Goal: Transaction & Acquisition: Subscribe to service/newsletter

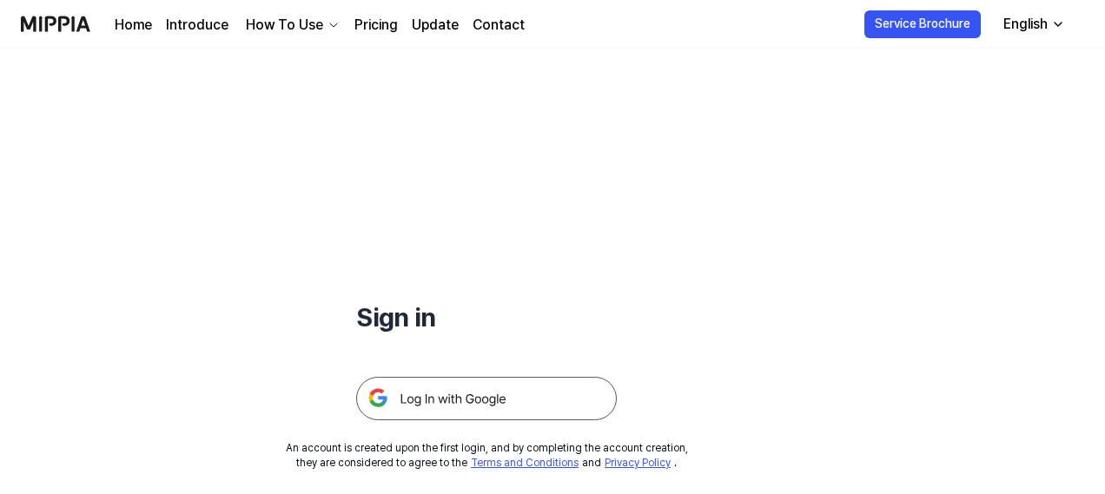
click at [466, 394] on img at bounding box center [486, 398] width 261 height 43
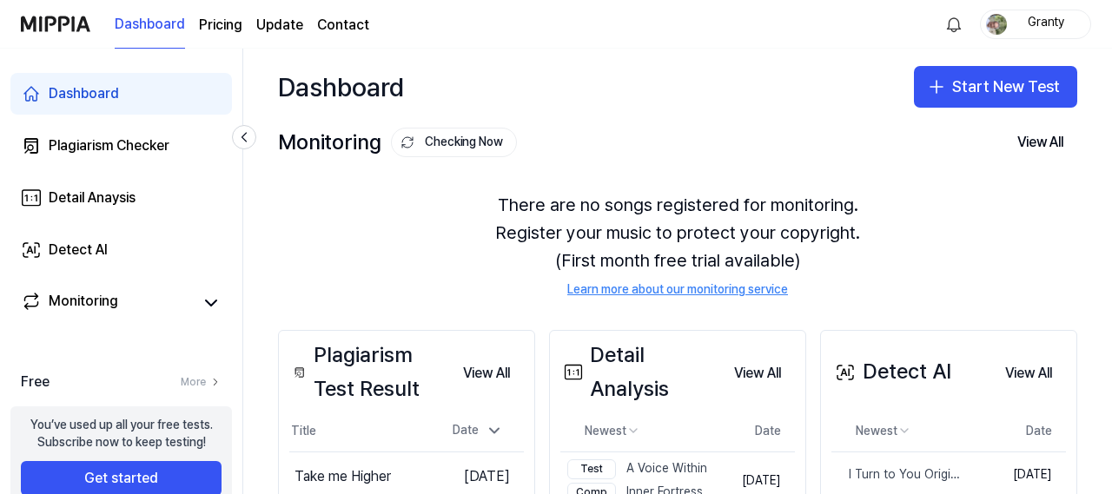
click at [221, 25] on page\) "Pricing" at bounding box center [220, 25] width 43 height 21
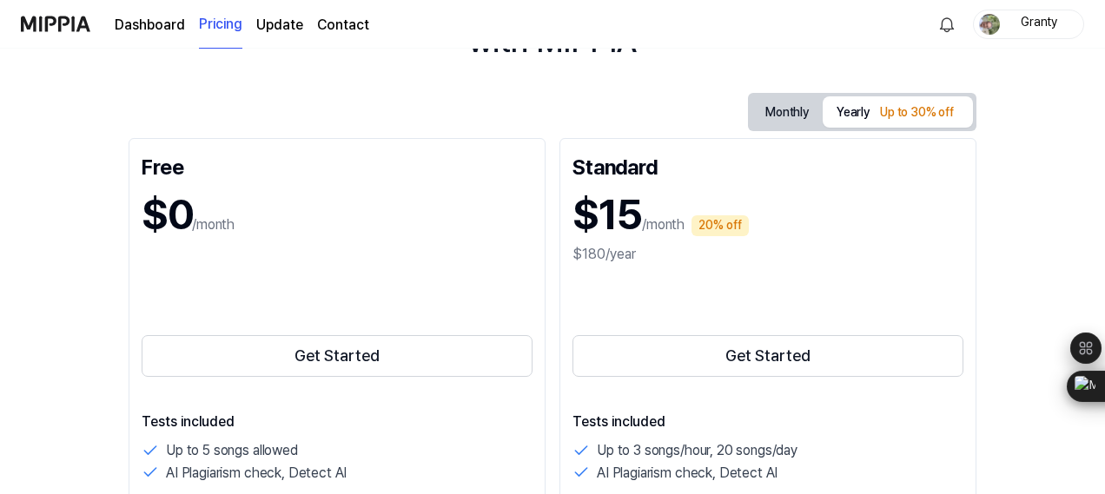
scroll to position [87, 0]
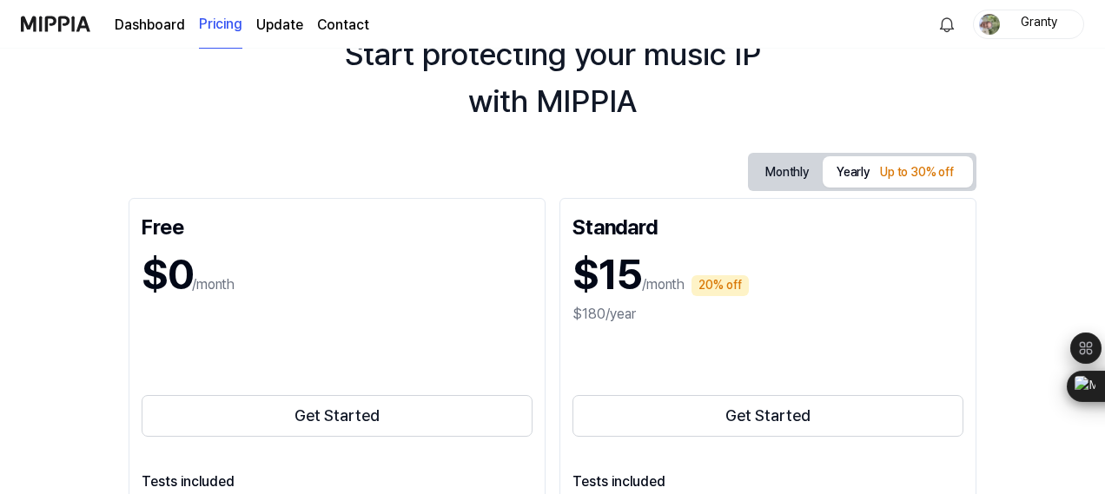
click at [779, 164] on button "Monthly" at bounding box center [786, 172] width 71 height 27
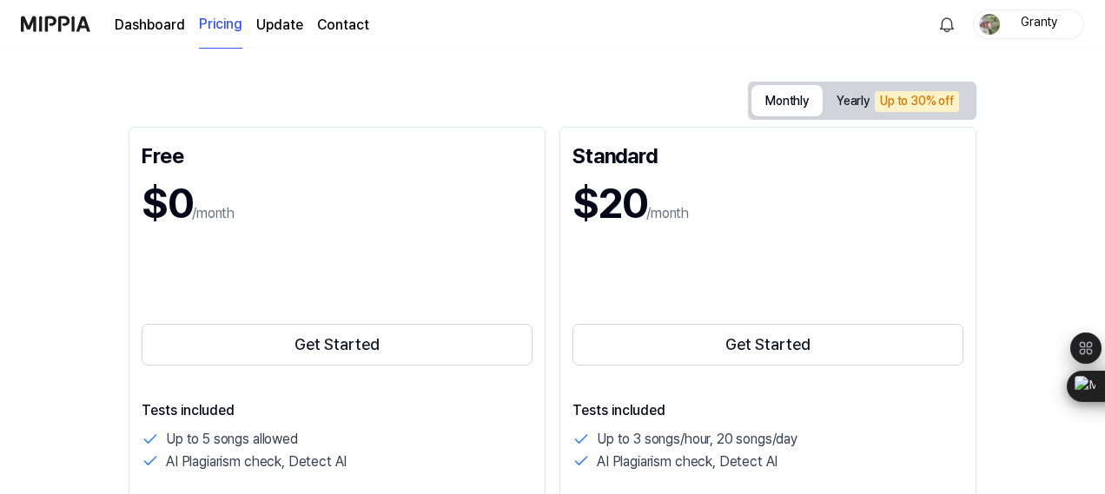
scroll to position [261, 0]
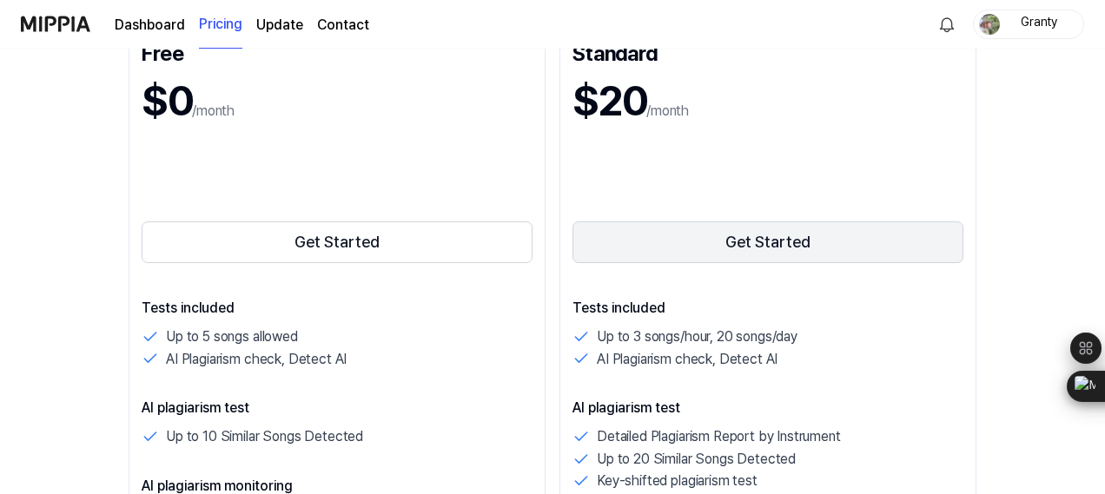
click at [772, 241] on button "Get Started" at bounding box center [767, 243] width 391 height 42
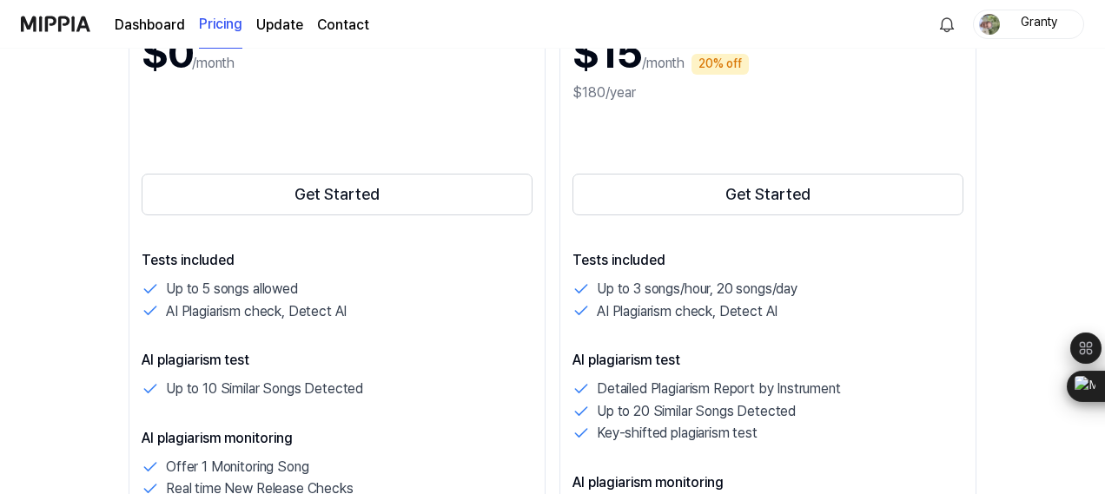
scroll to position [261, 0]
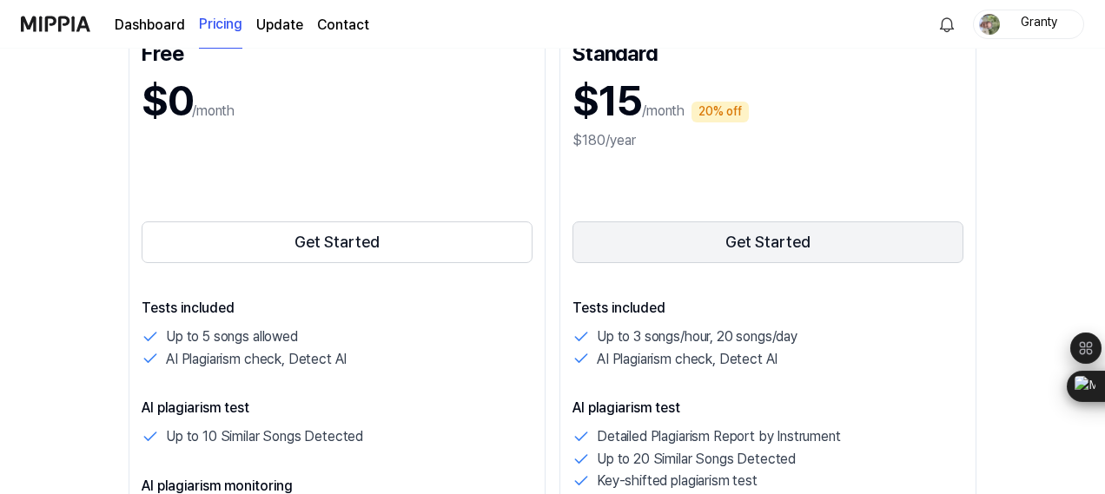
click at [752, 237] on button "Get Started" at bounding box center [767, 243] width 391 height 42
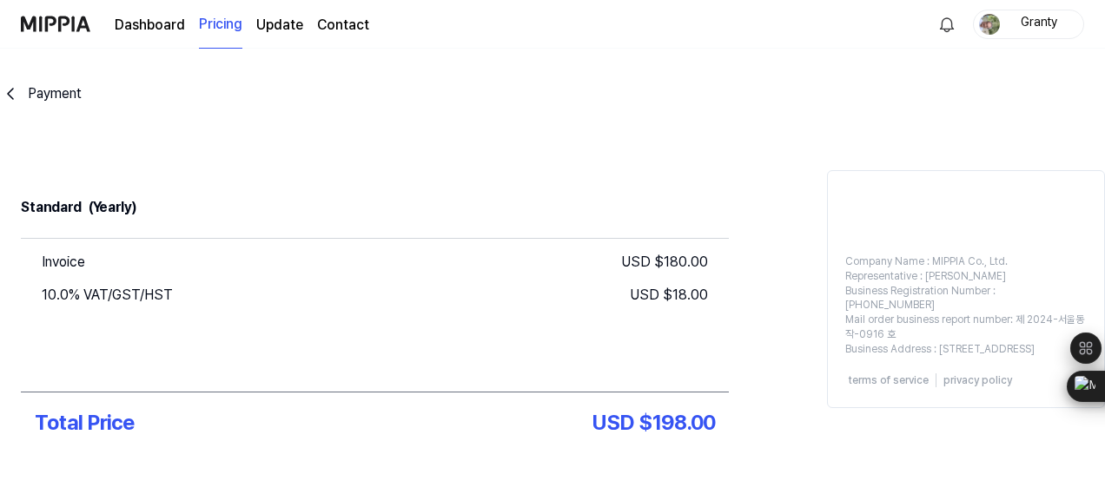
click at [58, 96] on div "Payment" at bounding box center [55, 93] width 54 height 21
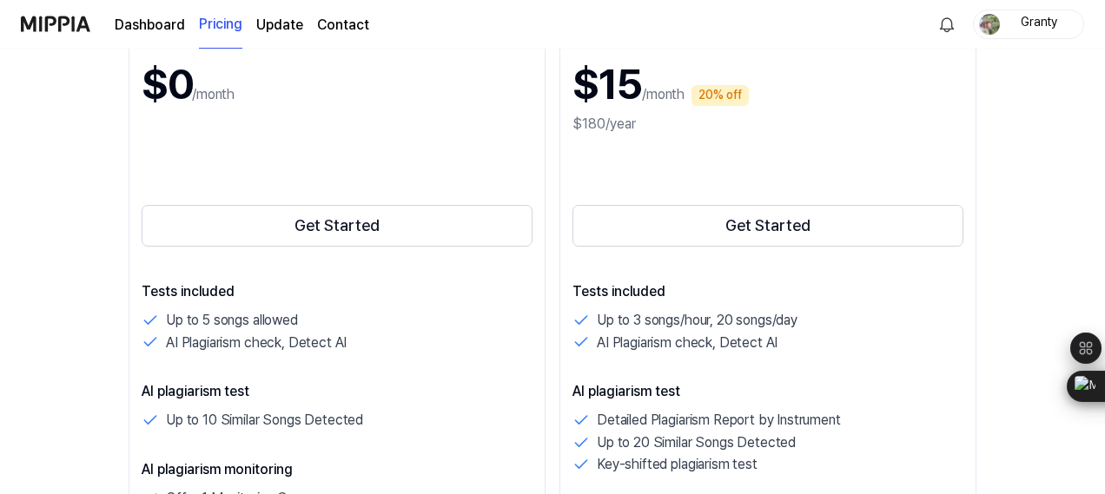
scroll to position [174, 0]
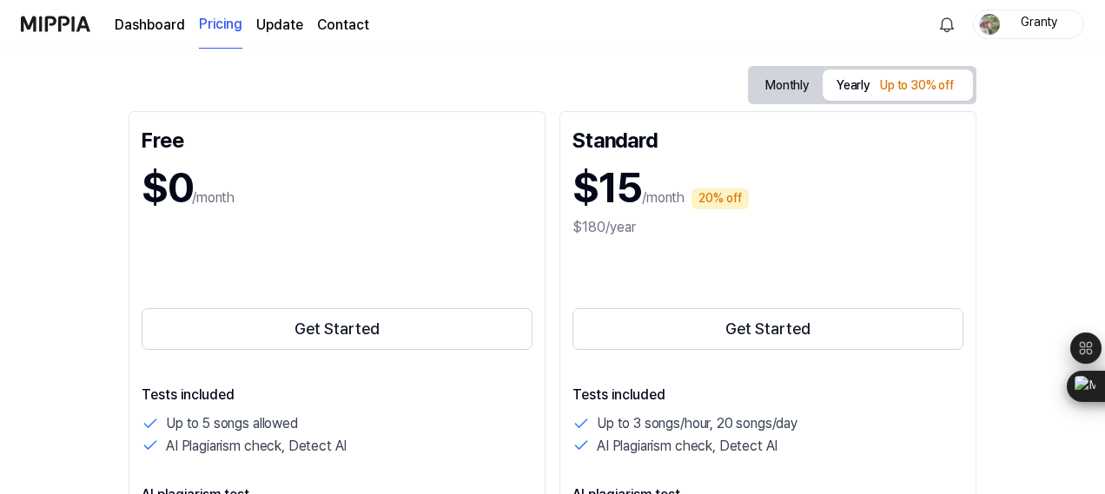
click at [779, 81] on button "Monthly" at bounding box center [786, 85] width 71 height 27
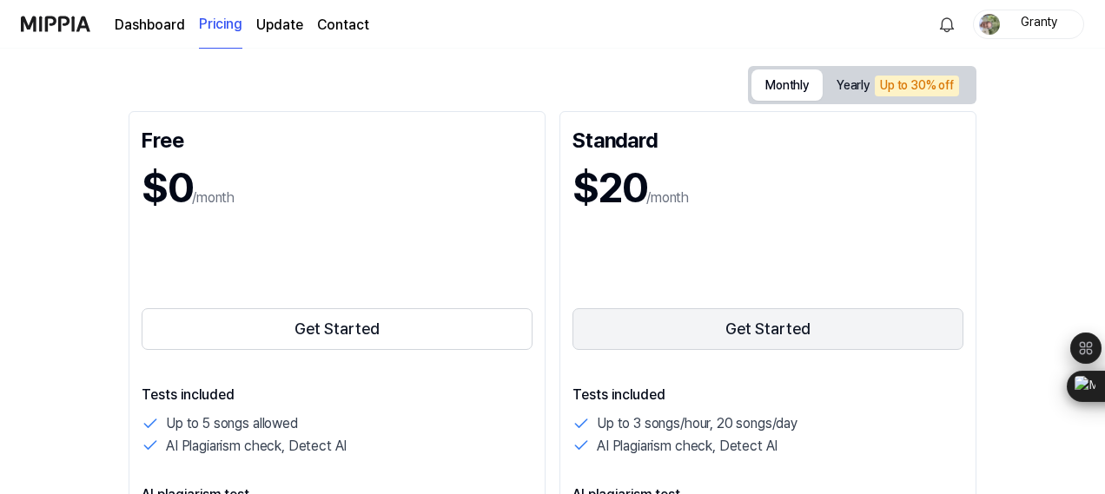
click at [789, 324] on button "Get Started" at bounding box center [767, 329] width 391 height 42
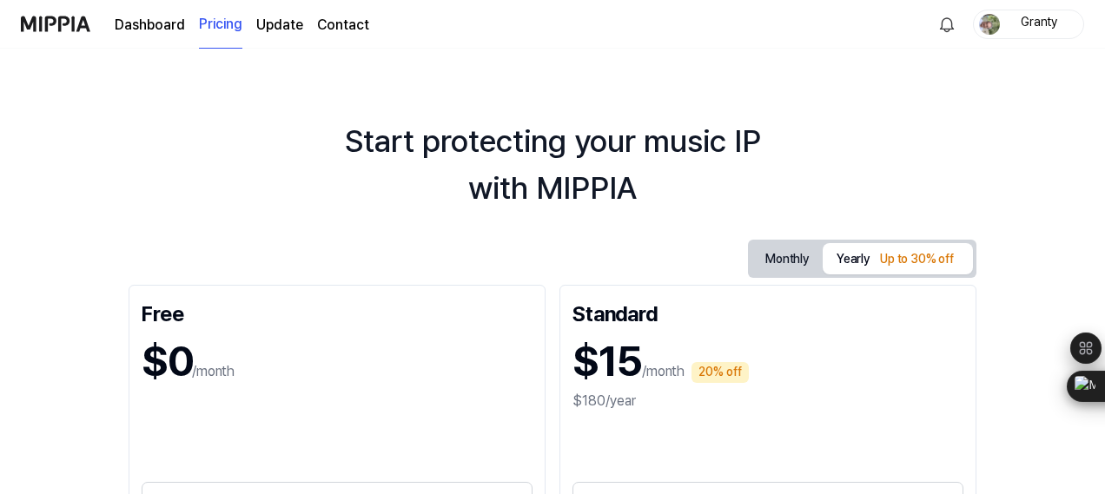
click at [157, 20] on link "Dashboard" at bounding box center [150, 25] width 70 height 21
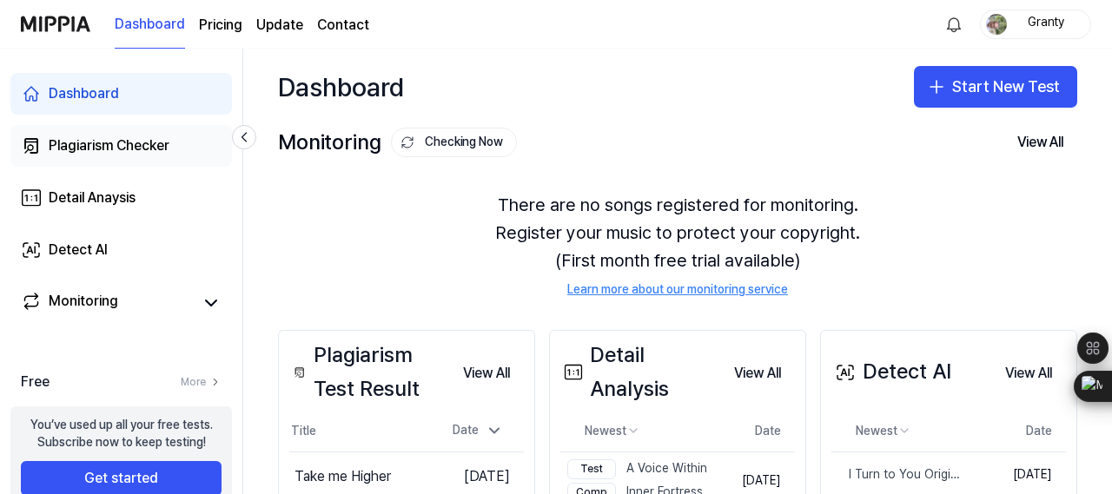
click at [100, 146] on div "Plagiarism Checker" at bounding box center [109, 146] width 121 height 21
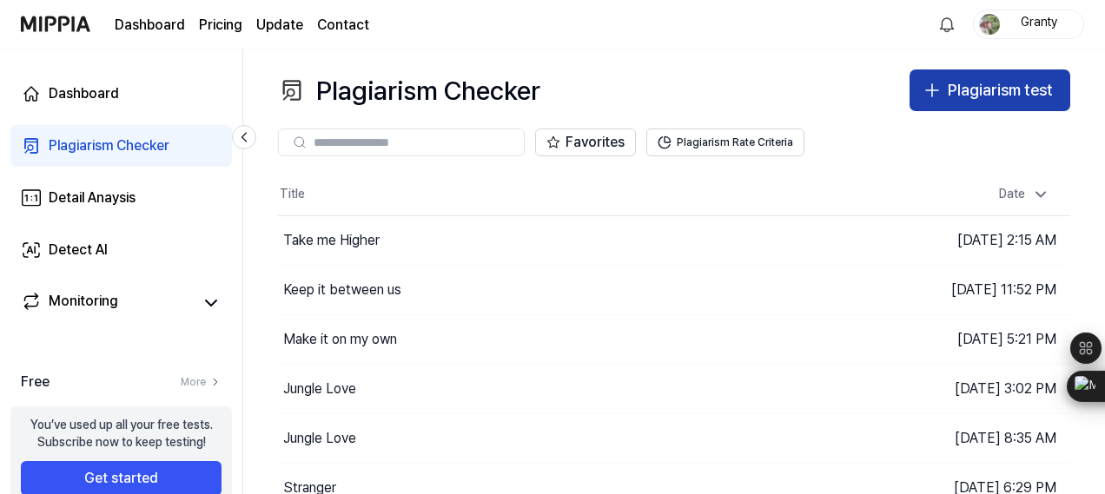
click at [979, 100] on div "Plagiarism test" at bounding box center [1000, 90] width 105 height 25
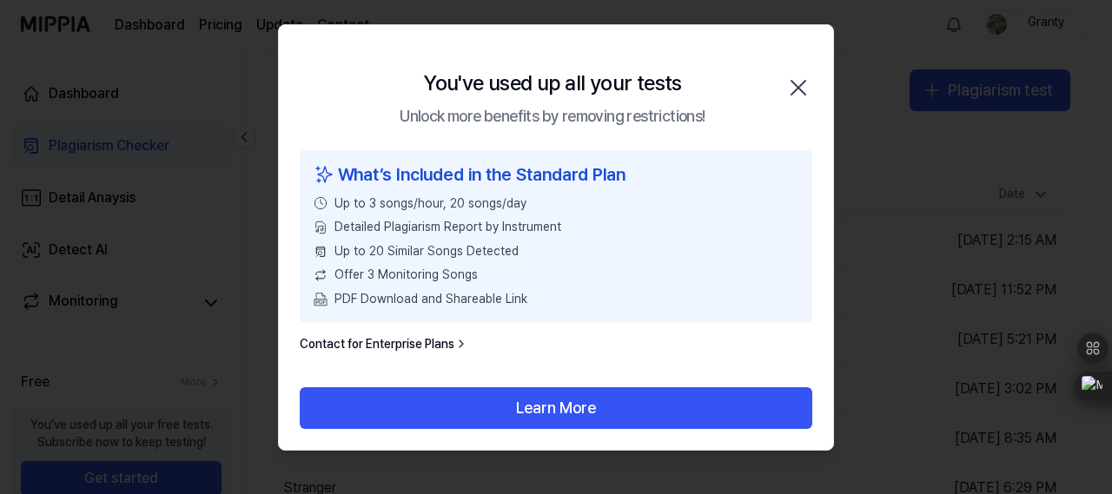
drag, startPoint x: 799, startPoint y: 81, endPoint x: 797, endPoint y: 116, distance: 34.8
click at [799, 81] on icon "button" at bounding box center [798, 88] width 28 height 28
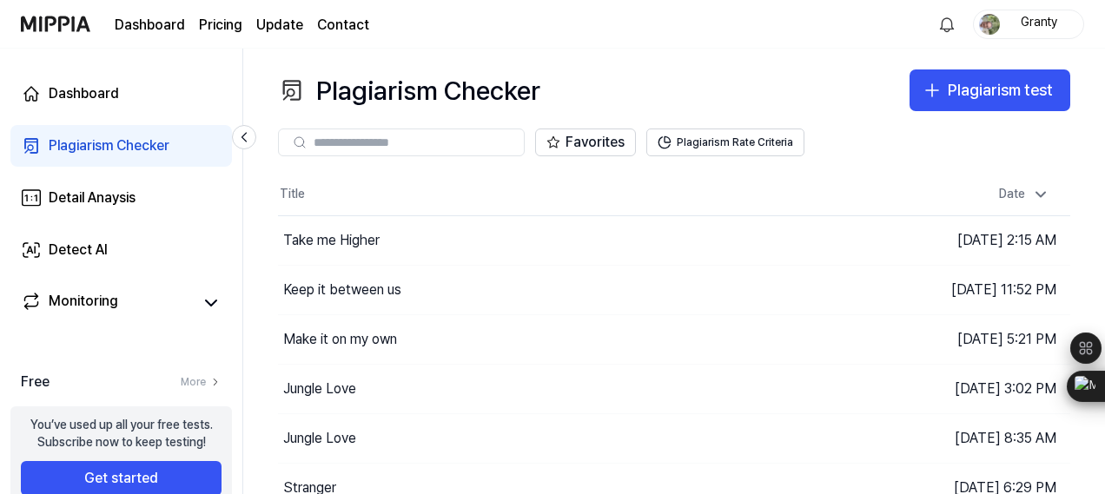
click at [220, 23] on page\) "Pricing" at bounding box center [220, 25] width 43 height 21
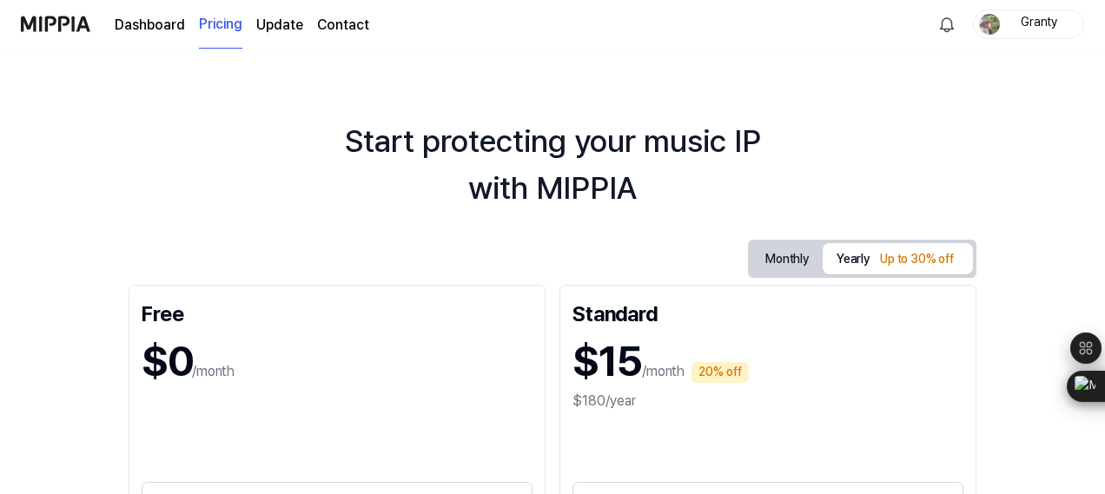
click at [785, 259] on button "Monthly" at bounding box center [786, 259] width 71 height 27
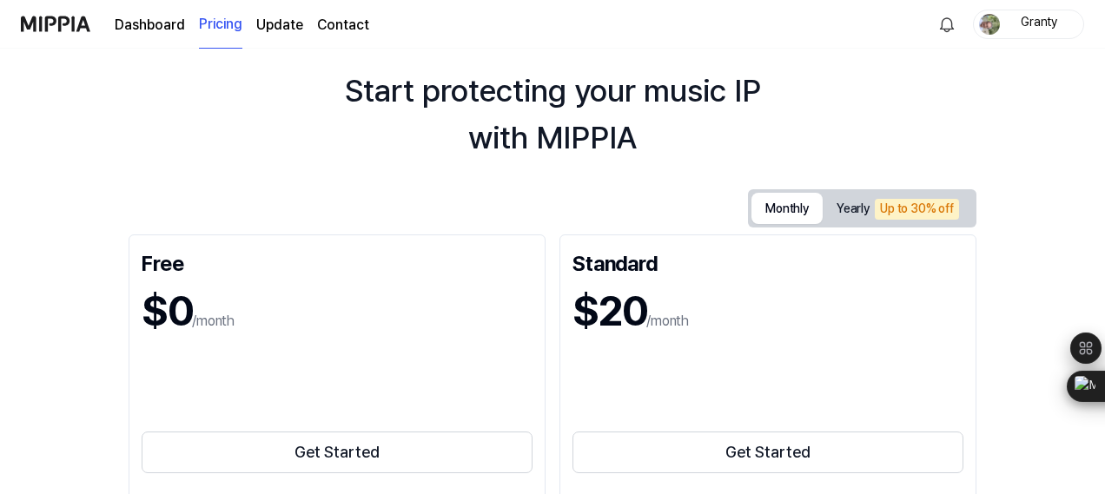
scroll to position [261, 0]
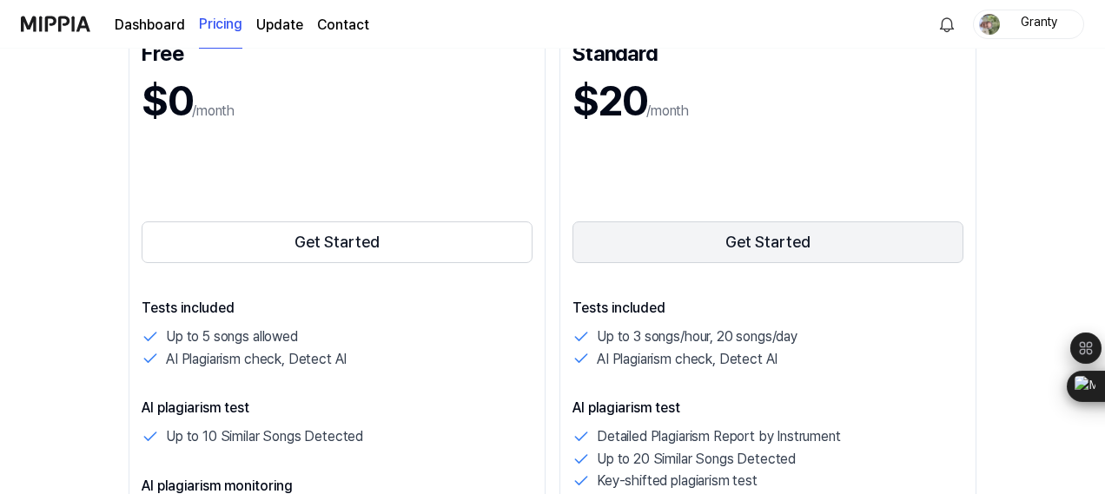
click at [790, 239] on button "Get Started" at bounding box center [767, 243] width 391 height 42
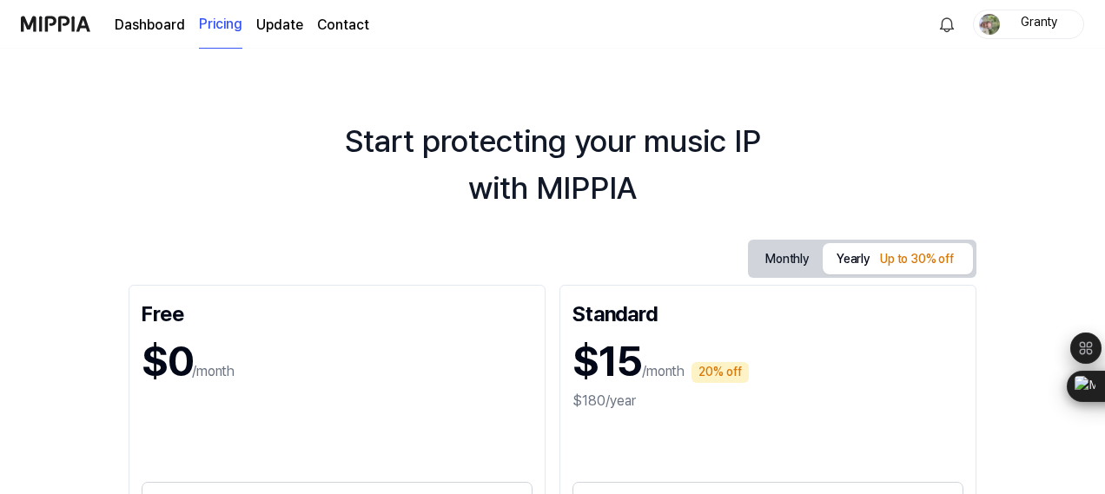
click at [1030, 27] on div "Granty" at bounding box center [1039, 23] width 68 height 19
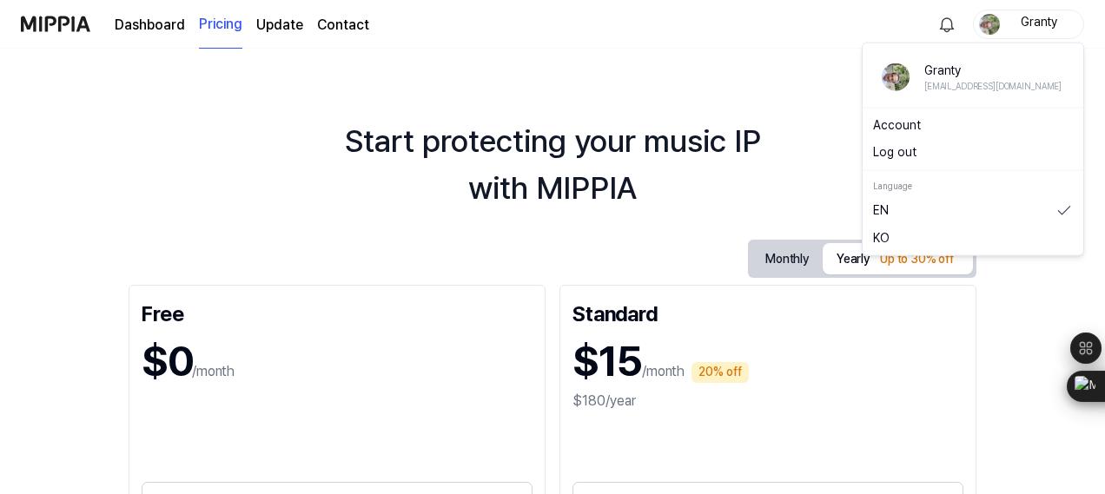
click at [912, 155] on button "Log out" at bounding box center [973, 152] width 200 height 17
